Goal: Information Seeking & Learning: Learn about a topic

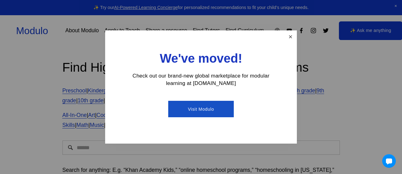
click at [292, 35] on link "Close" at bounding box center [290, 36] width 11 height 11
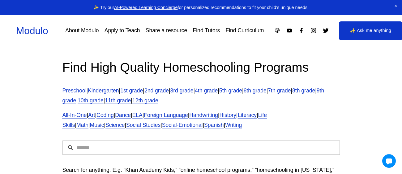
click at [242, 88] on link "5th grade" at bounding box center [230, 90] width 23 height 6
click at [0, 58] on div "Find High Quality Homeschooling Programs Preschool | Kindergarten | 1st grade |…" at bounding box center [201, 124] width 402 height 157
